Goal: Transaction & Acquisition: Obtain resource

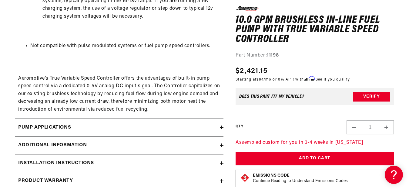
scroll to position [849, 0]
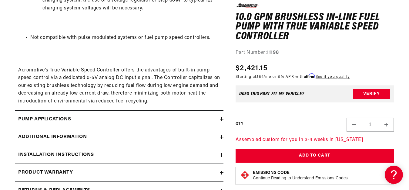
click at [217, 153] on div "Installation Instructions" at bounding box center [117, 155] width 205 height 8
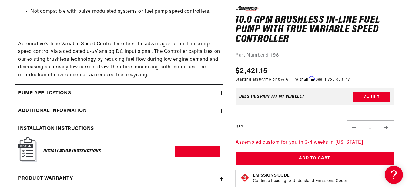
scroll to position [910, 0]
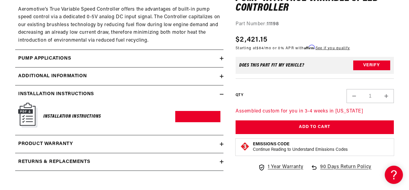
click at [28, 117] on img at bounding box center [27, 115] width 19 height 25
click at [197, 120] on link "Download PDF" at bounding box center [197, 116] width 45 height 11
